Goal: Task Accomplishment & Management: Manage account settings

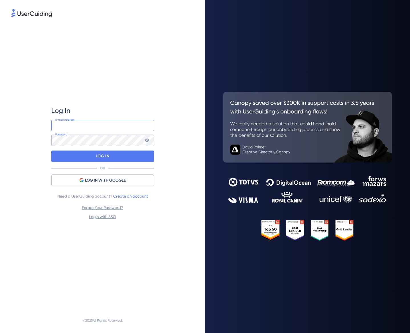
click at [131, 126] on input "email" at bounding box center [102, 125] width 103 height 11
click at [0, 328] on com-1password-button at bounding box center [0, 333] width 0 height 0
type input "[EMAIL_ADDRESS][DOMAIN_NAME]"
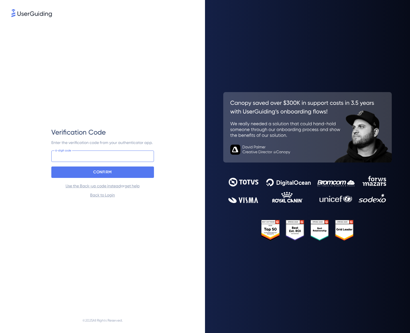
click at [122, 156] on input at bounding box center [102, 155] width 103 height 11
type input "250 582"
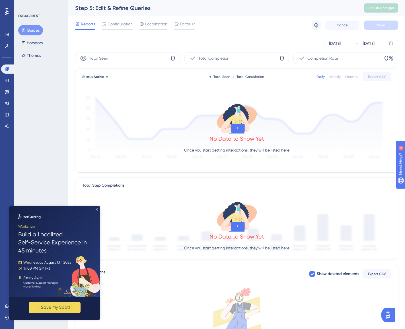
drag, startPoint x: 97, startPoint y: 209, endPoint x: 112, endPoint y: 395, distance: 186.9
click at [97, 209] on icon "Close Preview" at bounding box center [97, 209] width 2 height 2
